Goal: Information Seeking & Learning: Check status

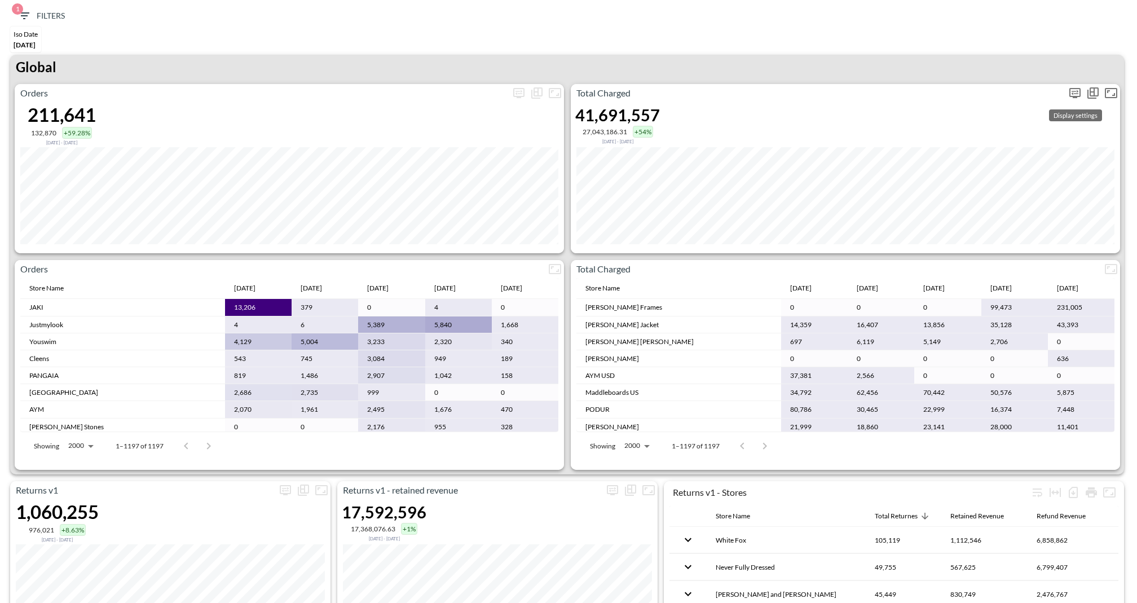
click at [1068, 91] on icon "more" at bounding box center [1075, 93] width 14 height 14
click at [974, 179] on body "BI.P.EYE, Interactive Analytics Dashboards 1 Filters Iso Date [DATE] Returns v2…" at bounding box center [568, 301] width 1137 height 603
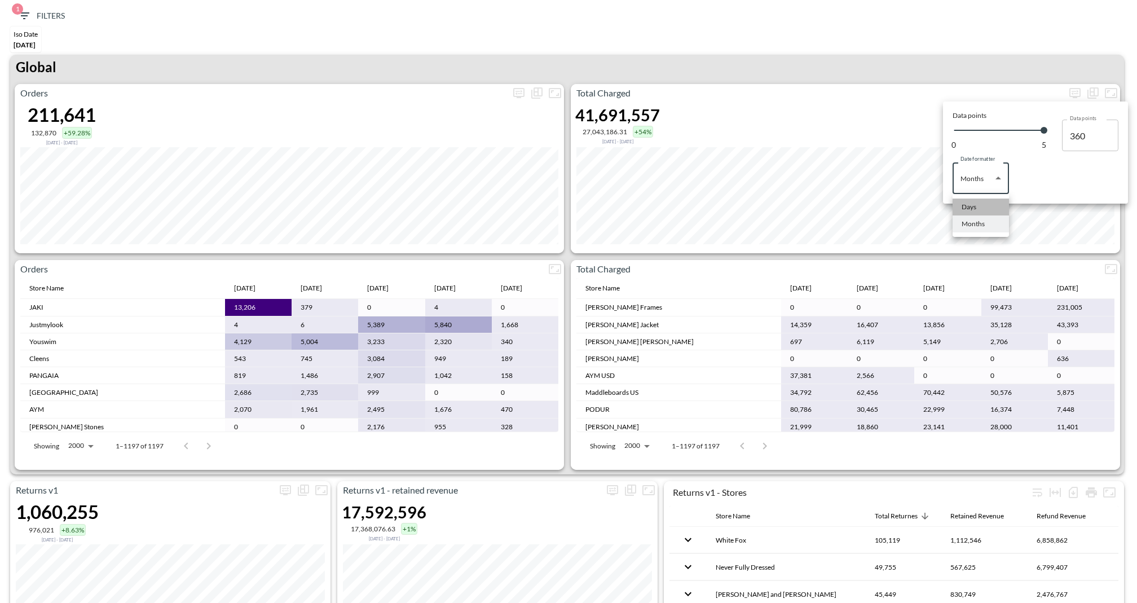
click at [960, 206] on li "Days" at bounding box center [980, 206] width 56 height 17
type input "Days"
type input "134"
click at [874, 46] on div at bounding box center [568, 301] width 1137 height 603
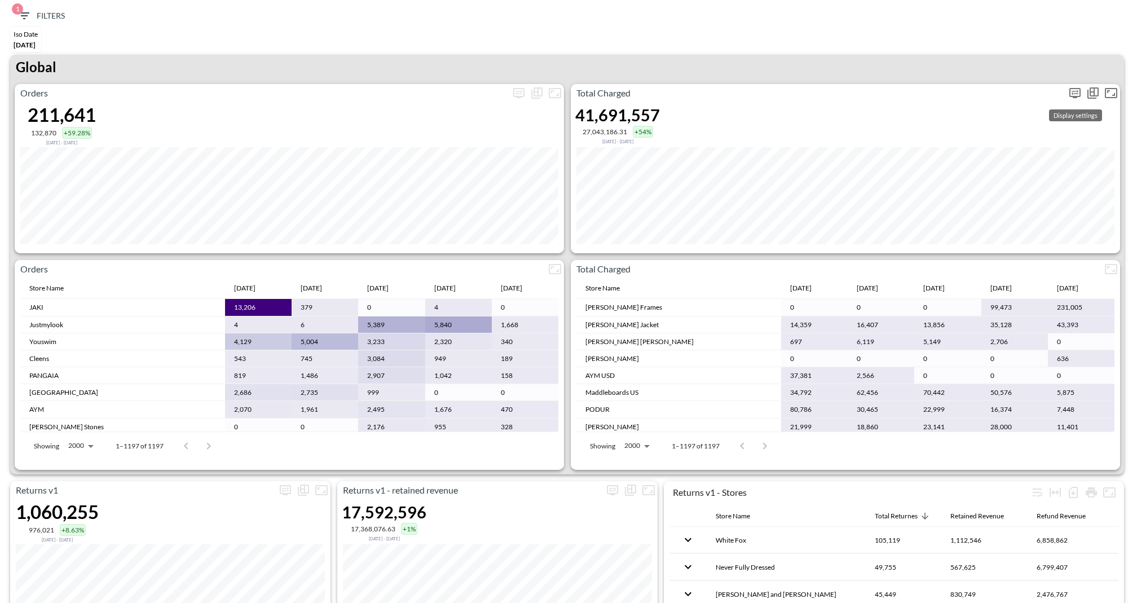
click at [1077, 94] on icon "more" at bounding box center [1075, 93] width 14 height 14
click at [989, 177] on body "BI.P.EYE, Interactive Analytics Dashboards 1 Filters Iso Date [DATE] Returns v2…" at bounding box center [568, 301] width 1137 height 603
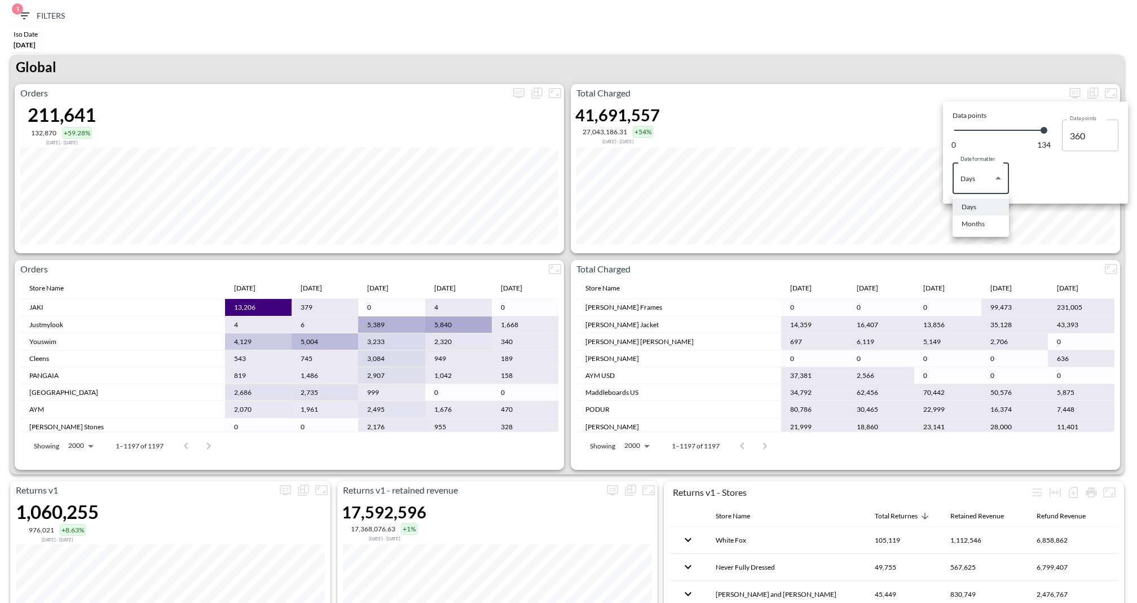
click at [890, 189] on div at bounding box center [568, 301] width 1137 height 603
click at [878, 166] on div at bounding box center [568, 301] width 1137 height 603
click at [1074, 92] on icon "more" at bounding box center [1075, 93] width 14 height 14
click at [987, 174] on body "BI.P.EYE, Interactive Analytics Dashboards 1 Filters Iso Date [DATE] Returns v2…" at bounding box center [568, 301] width 1137 height 603
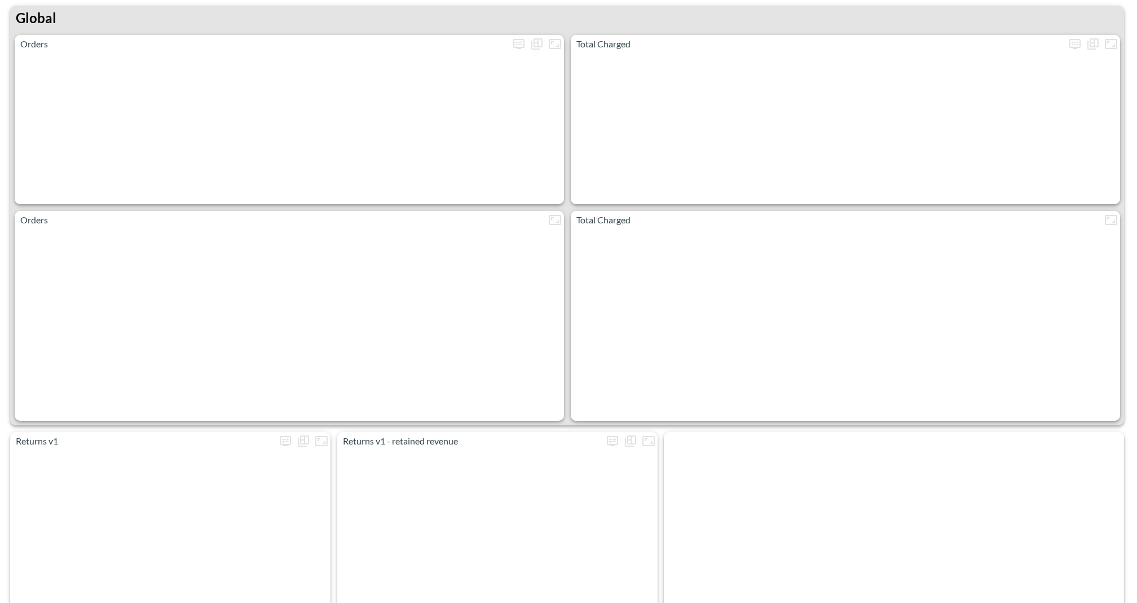
click at [810, 17] on div "Returns v2 - retained revenue Returns v1 - retained revenue Returns v2 Protect …" at bounding box center [568, 608] width 1125 height 1204
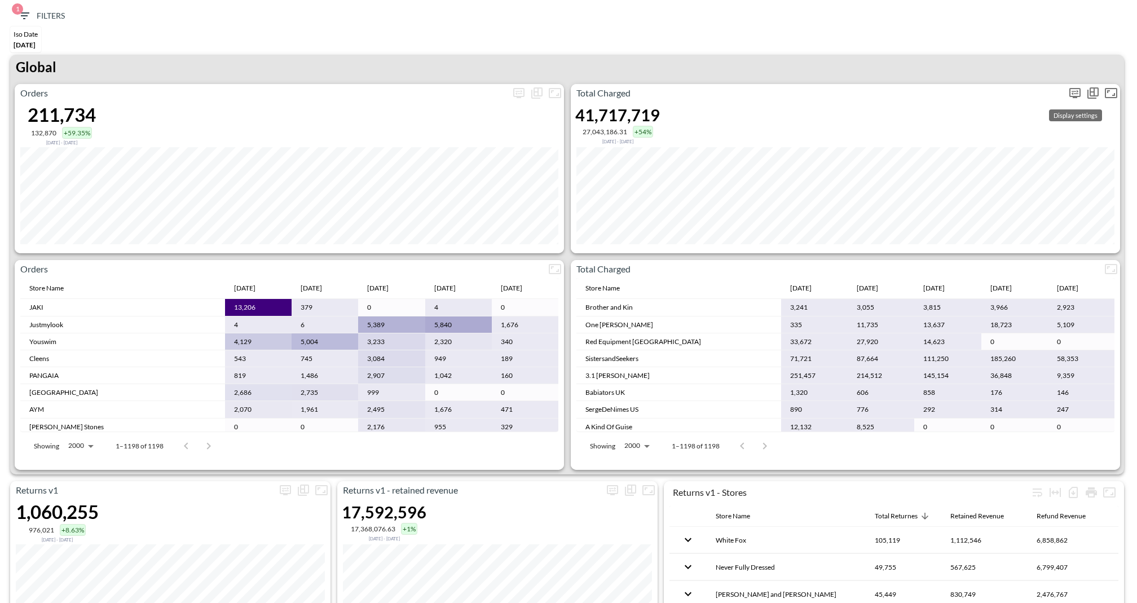
click at [1079, 100] on button "more" at bounding box center [1075, 93] width 18 height 18
click at [990, 189] on body "BI.P.EYE, Interactive Analytics Dashboards 1 Filters Iso Date May 01, 2025 Retu…" at bounding box center [568, 301] width 1137 height 603
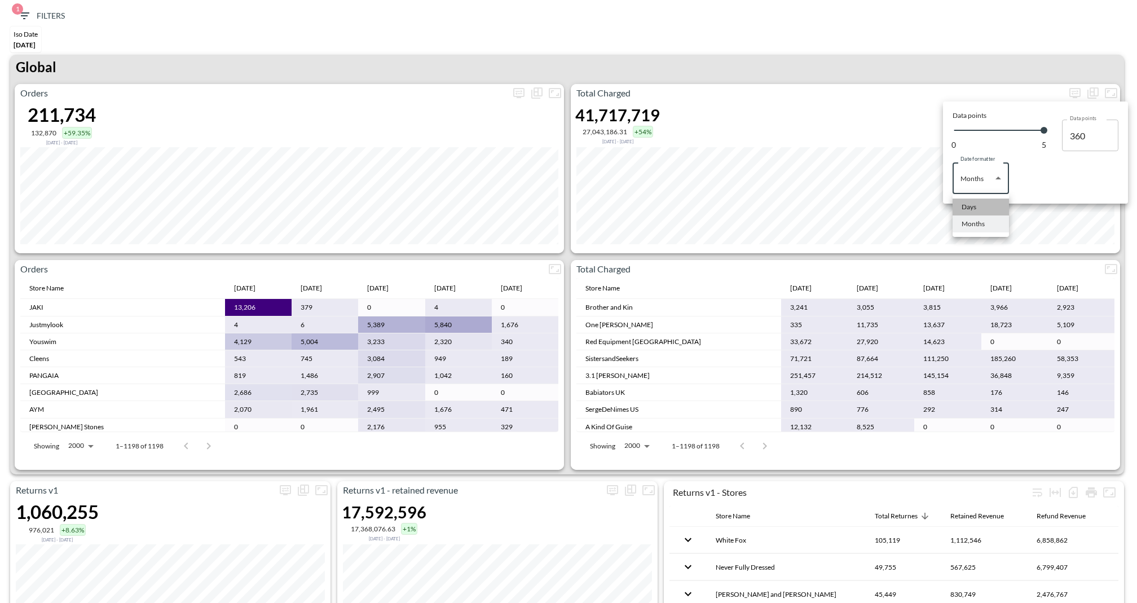
click at [986, 215] on li "Days" at bounding box center [980, 206] width 56 height 17
type input "Days"
type input "134"
click at [877, 70] on div at bounding box center [568, 301] width 1137 height 603
